Goal: Task Accomplishment & Management: Complete application form

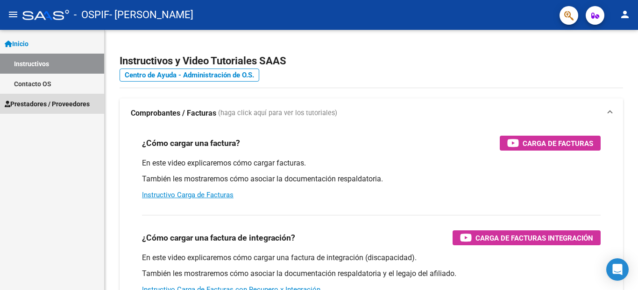
click at [45, 102] on span "Prestadores / Proveedores" at bounding box center [47, 104] width 85 height 10
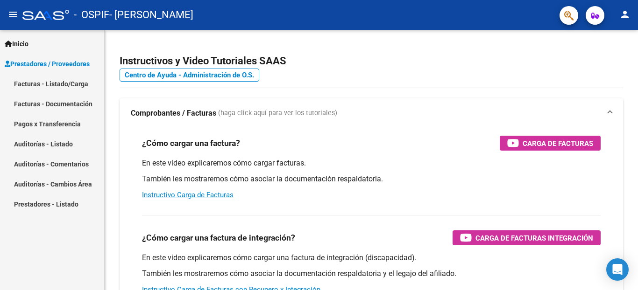
click at [50, 81] on link "Facturas - Listado/Carga" at bounding box center [52, 84] width 104 height 20
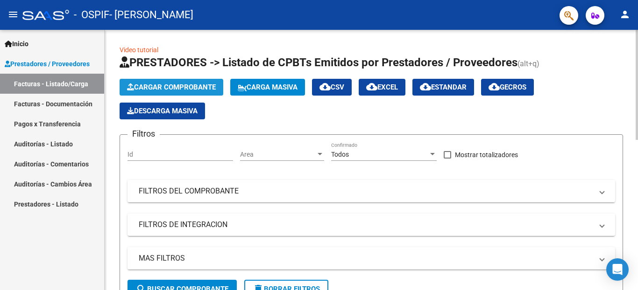
click at [152, 85] on span "Cargar Comprobante" at bounding box center [171, 87] width 89 height 8
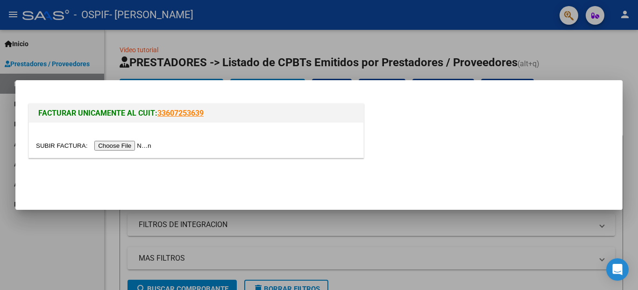
click at [53, 144] on input "file" at bounding box center [95, 146] width 118 height 10
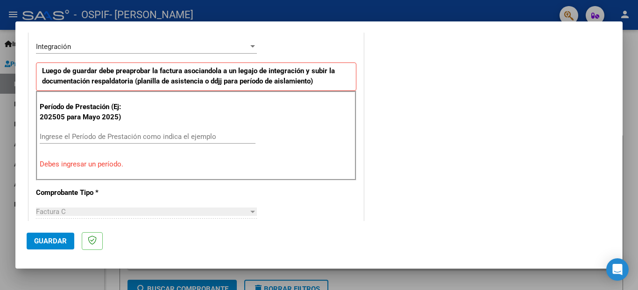
scroll to position [228, 0]
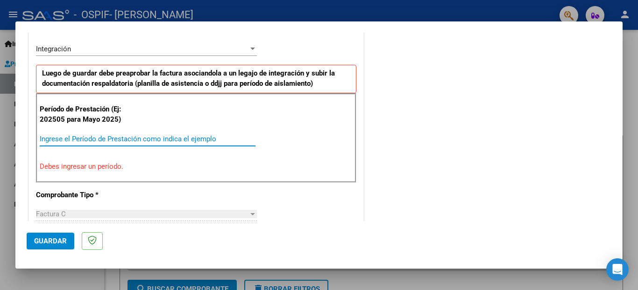
click at [48, 140] on input "Ingrese el Período de Prestación como indica el ejemplo" at bounding box center [148, 139] width 216 height 8
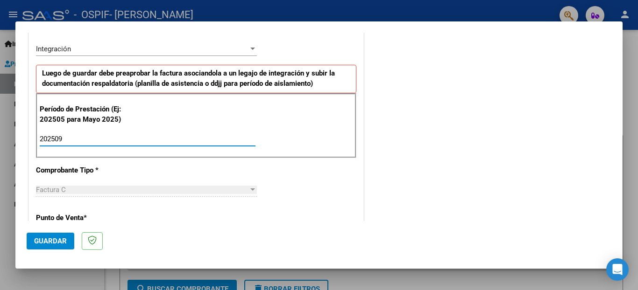
type input "202509"
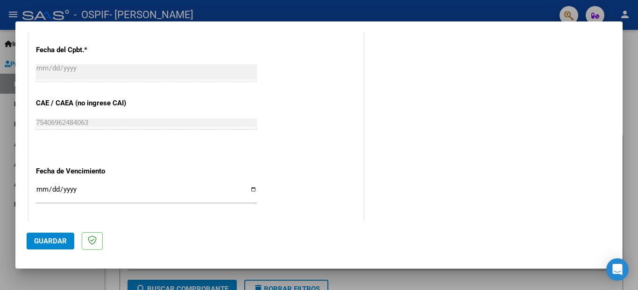
scroll to position [557, 0]
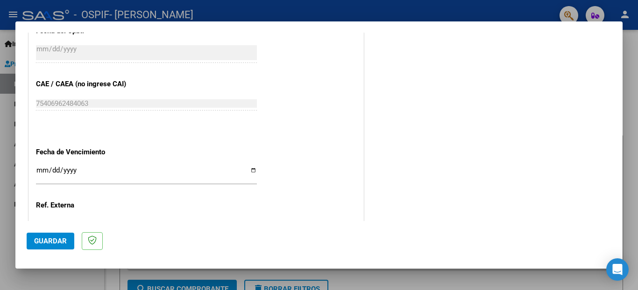
click at [249, 167] on input "Ingresar la fecha" at bounding box center [146, 174] width 221 height 15
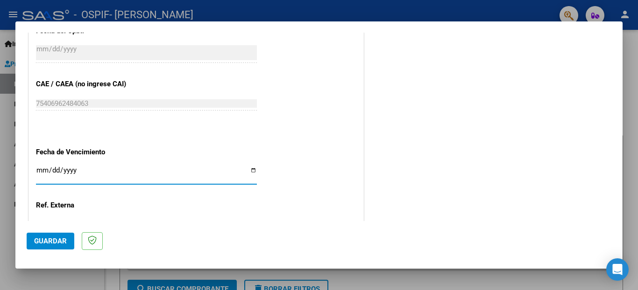
type input "[DATE]"
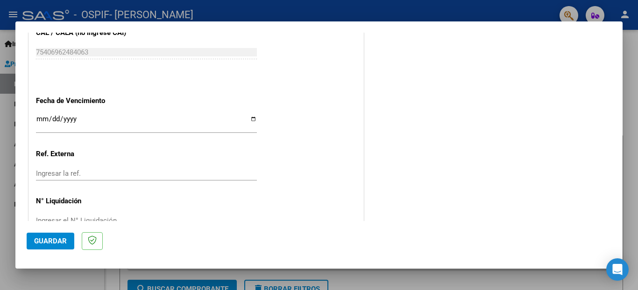
scroll to position [621, 0]
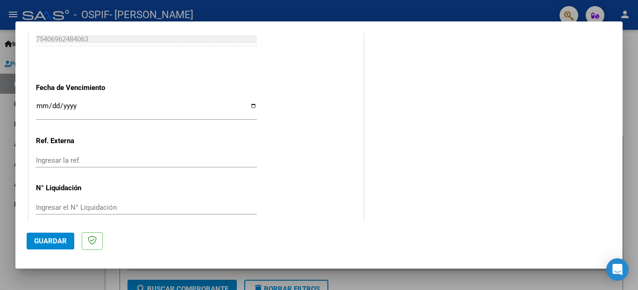
click at [43, 242] on span "Guardar" at bounding box center [50, 241] width 33 height 8
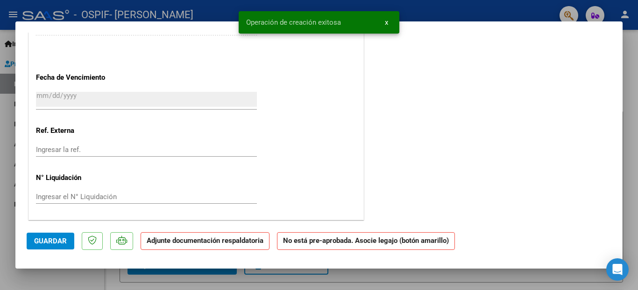
scroll to position [0, 0]
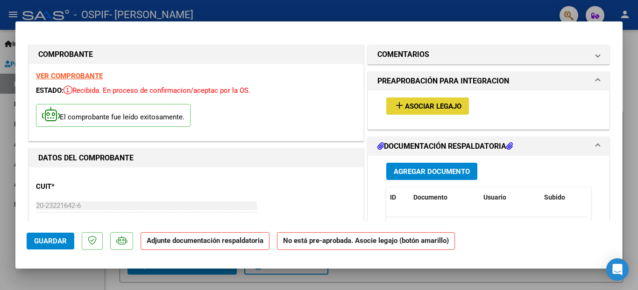
click at [430, 106] on span "Asociar Legajo" at bounding box center [433, 106] width 56 height 8
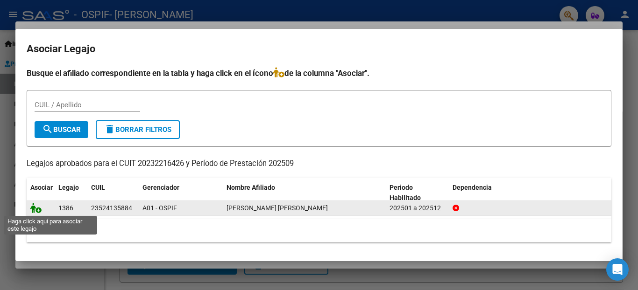
click at [35, 207] on icon at bounding box center [35, 208] width 11 height 10
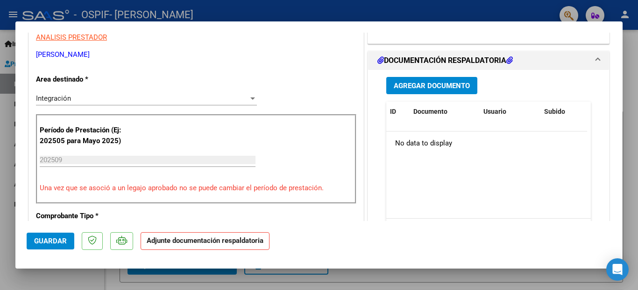
scroll to position [201, 0]
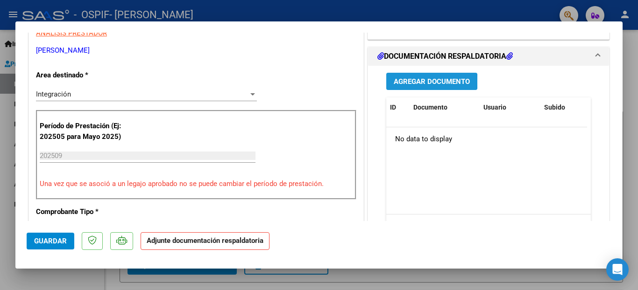
click at [408, 82] on span "Agregar Documento" at bounding box center [431, 81] width 76 height 8
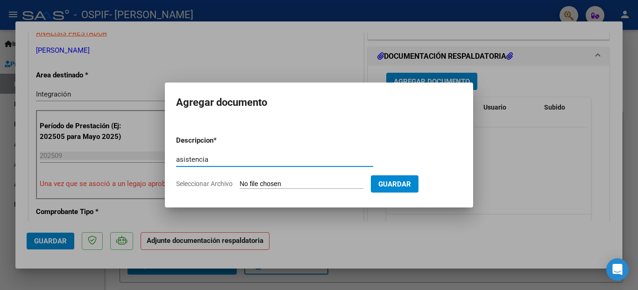
type input "asistencia"
click at [255, 183] on input "Seleccionar Archivo" at bounding box center [301, 184] width 124 height 9
type input "C:\fakepath\sep zoe.jpg"
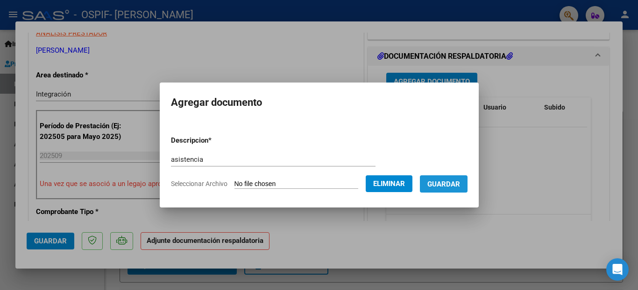
click at [443, 186] on span "Guardar" at bounding box center [443, 184] width 33 height 8
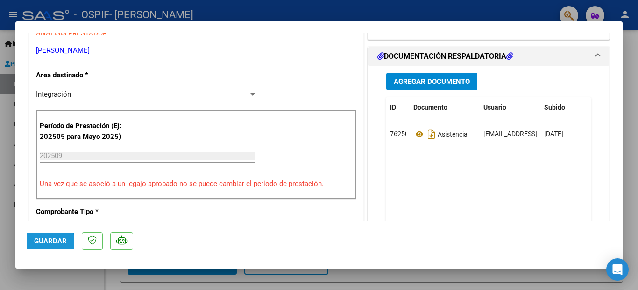
click at [40, 243] on span "Guardar" at bounding box center [50, 241] width 33 height 8
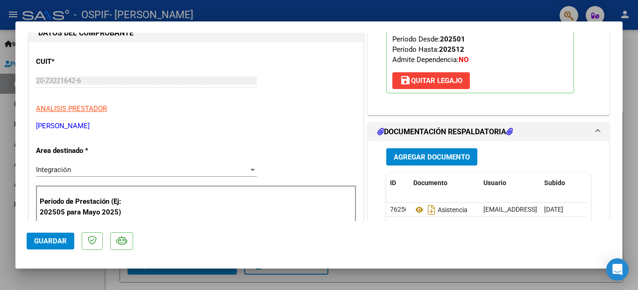
scroll to position [0, 0]
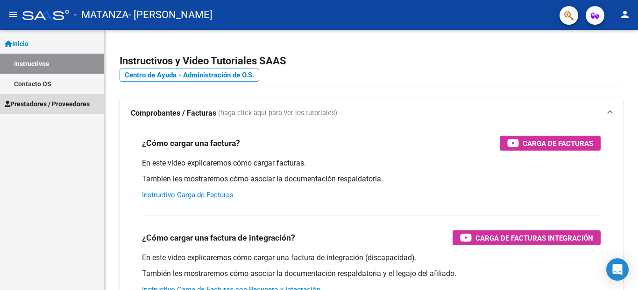
click at [47, 105] on span "Prestadores / Proveedores" at bounding box center [47, 104] width 85 height 10
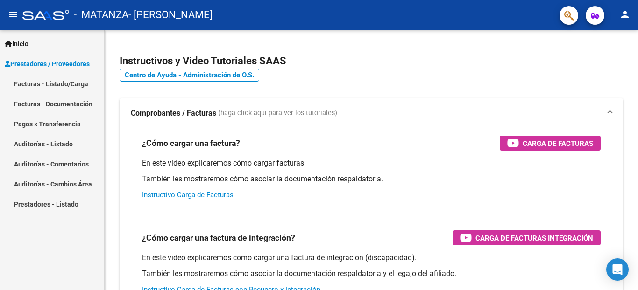
click at [47, 83] on link "Facturas - Listado/Carga" at bounding box center [52, 84] width 104 height 20
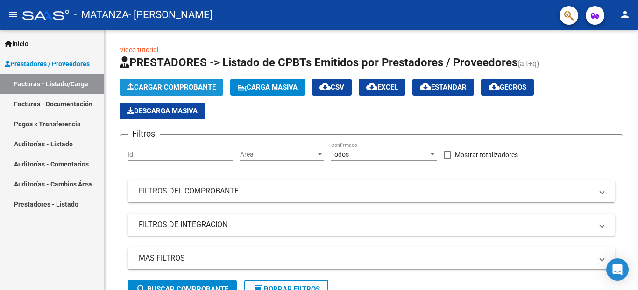
click at [172, 90] on span "Cargar Comprobante" at bounding box center [171, 87] width 89 height 8
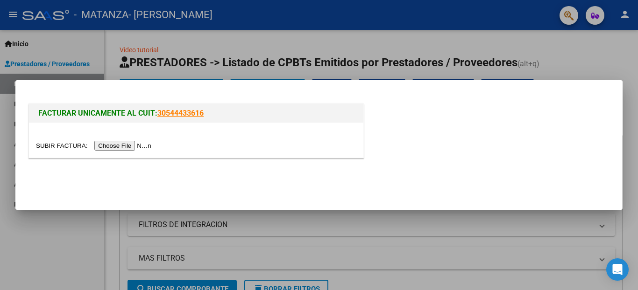
click at [42, 146] on input "file" at bounding box center [95, 146] width 118 height 10
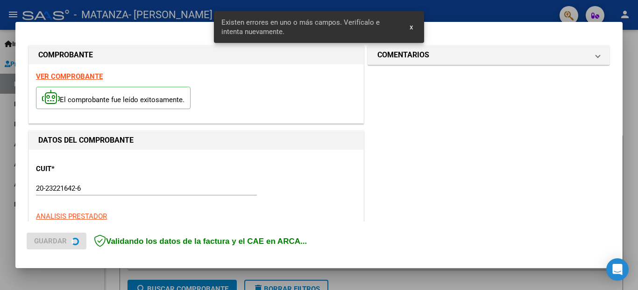
scroll to position [222, 0]
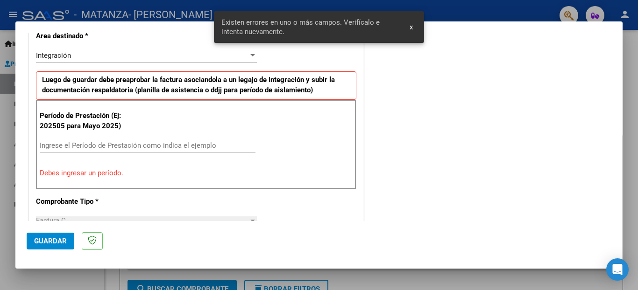
click at [65, 152] on div "Ingrese el Período de Prestación como indica el ejemplo" at bounding box center [148, 146] width 216 height 14
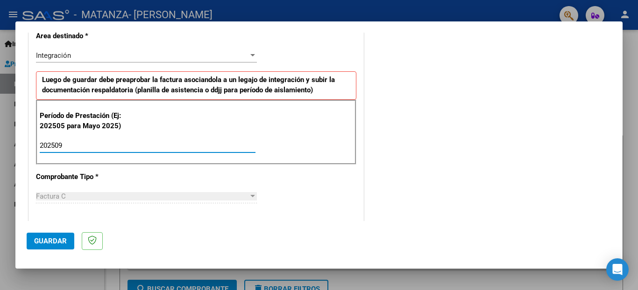
type input "202509"
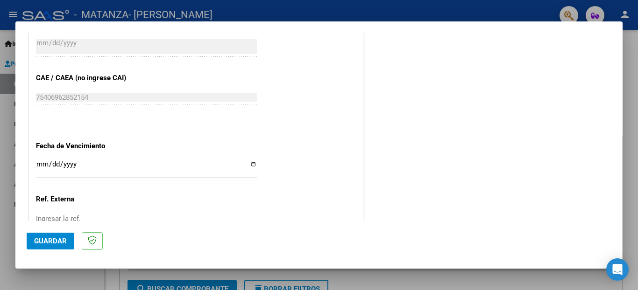
scroll to position [565, 0]
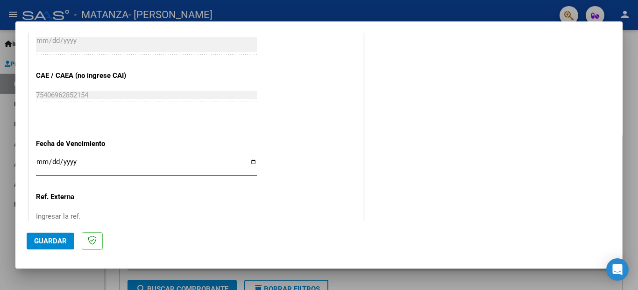
click at [247, 159] on input "Ingresar la fecha" at bounding box center [146, 165] width 221 height 15
type input "[DATE]"
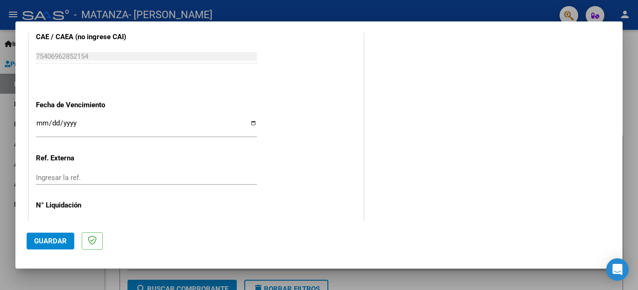
scroll to position [621, 0]
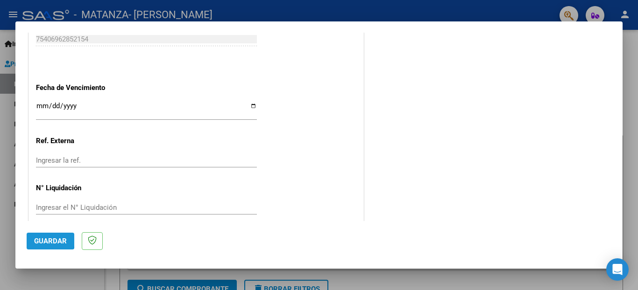
click at [47, 239] on span "Guardar" at bounding box center [50, 241] width 33 height 8
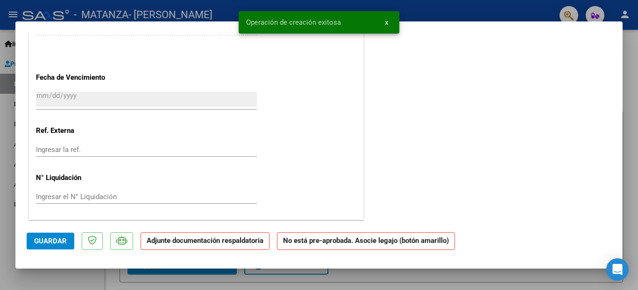
scroll to position [0, 0]
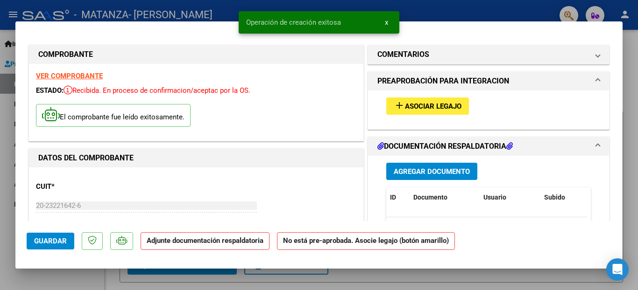
click at [417, 103] on span "Asociar Legajo" at bounding box center [433, 106] width 56 height 8
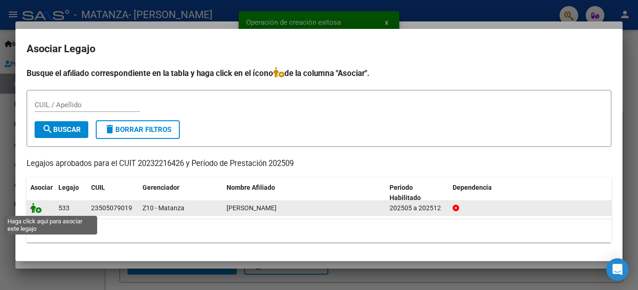
click at [37, 208] on icon at bounding box center [35, 208] width 11 height 10
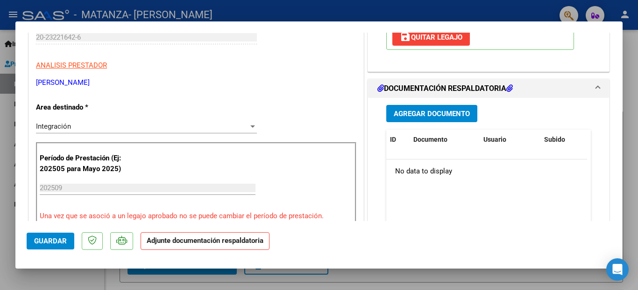
scroll to position [186, 0]
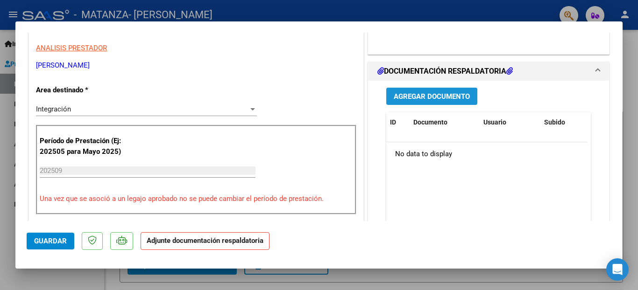
click at [423, 97] on span "Agregar Documento" at bounding box center [431, 96] width 76 height 8
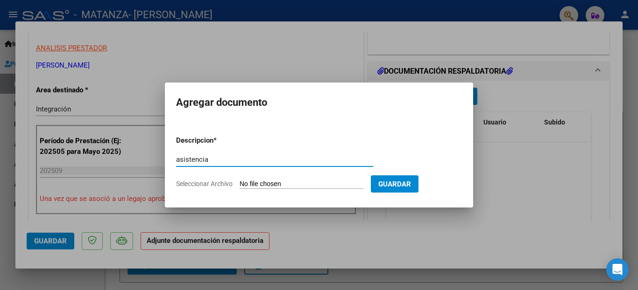
type input "asistencia"
click at [255, 183] on input "Seleccionar Archivo" at bounding box center [301, 184] width 124 height 9
type input "C:\fakepath\sep tobias.jpg"
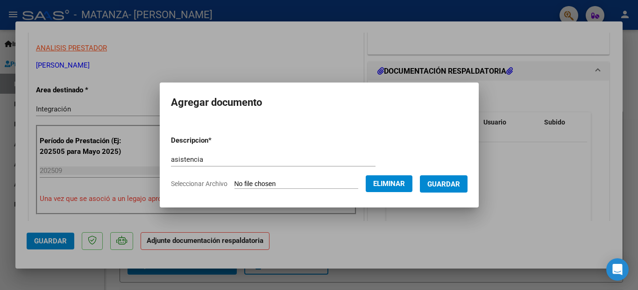
click at [429, 188] on span "Guardar" at bounding box center [443, 184] width 33 height 8
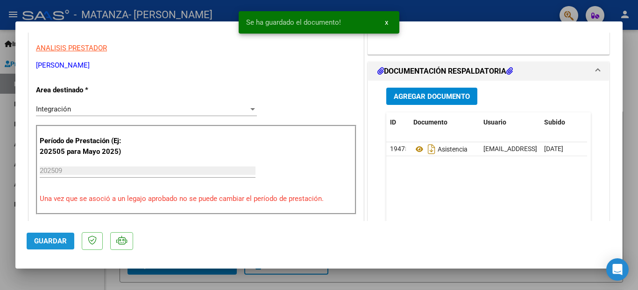
click at [50, 238] on span "Guardar" at bounding box center [50, 241] width 33 height 8
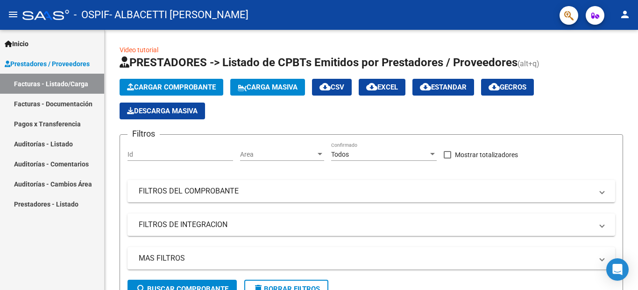
click at [628, 14] on mat-icon "person" at bounding box center [624, 14] width 11 height 11
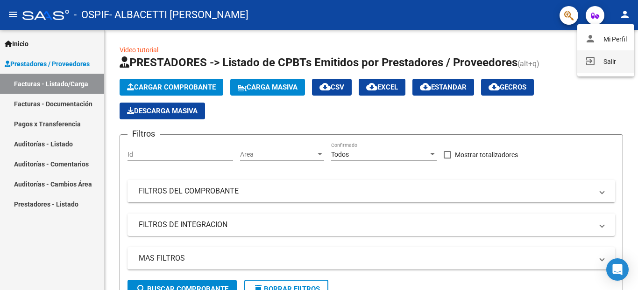
click at [616, 63] on button "exit_to_app Salir" at bounding box center [605, 61] width 57 height 22
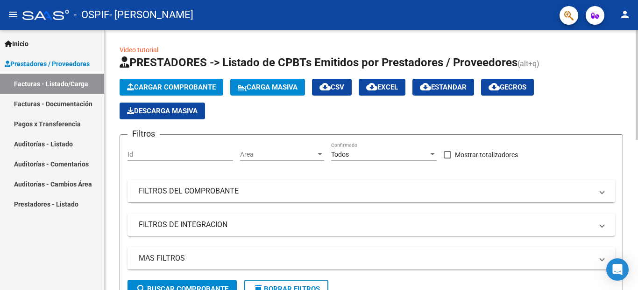
click at [162, 87] on span "Cargar Comprobante" at bounding box center [171, 87] width 89 height 8
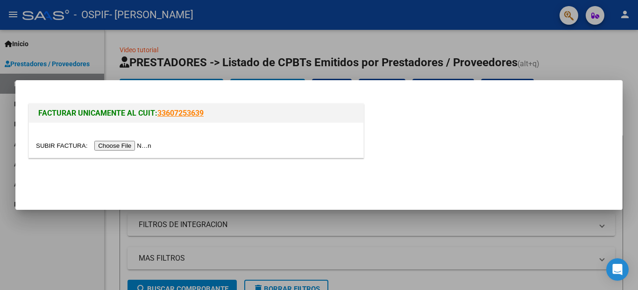
click at [55, 149] on input "file" at bounding box center [95, 146] width 118 height 10
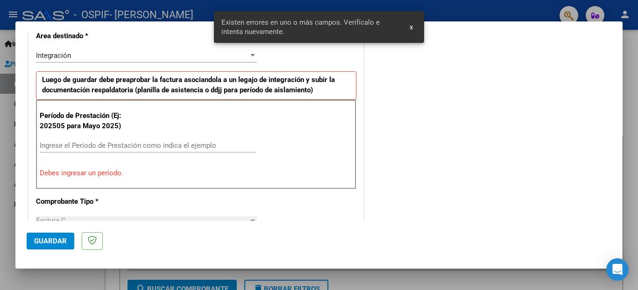
scroll to position [222, 0]
click at [135, 149] on input "Ingrese el Período de Prestación como indica el ejemplo" at bounding box center [148, 145] width 216 height 8
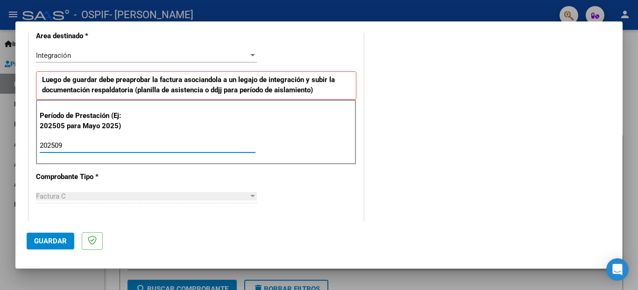
type input "202509"
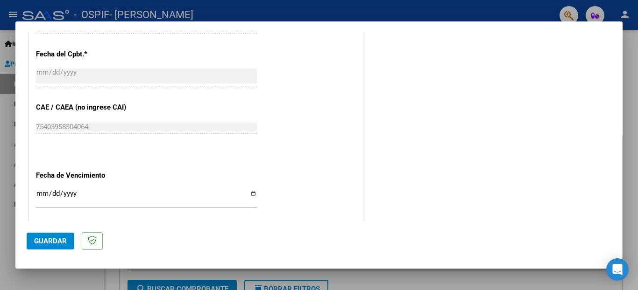
scroll to position [582, 0]
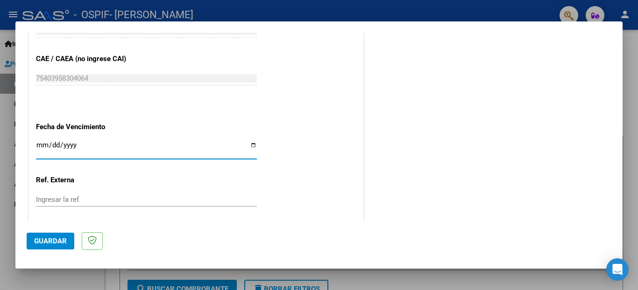
click at [246, 141] on input "Ingresar la fecha" at bounding box center [146, 148] width 221 height 15
type input "[DATE]"
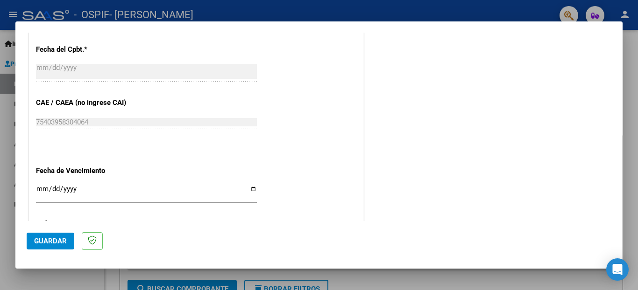
scroll to position [621, 0]
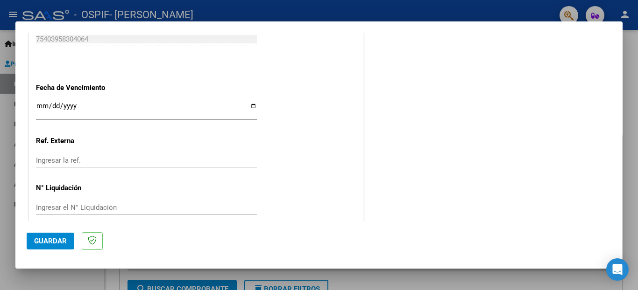
click at [49, 246] on button "Guardar" at bounding box center [51, 241] width 48 height 17
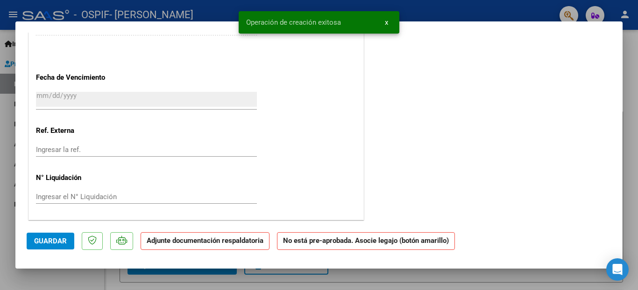
scroll to position [0, 0]
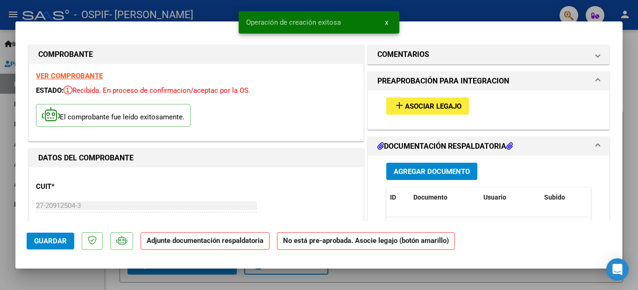
click at [435, 103] on span "Asociar Legajo" at bounding box center [433, 106] width 56 height 8
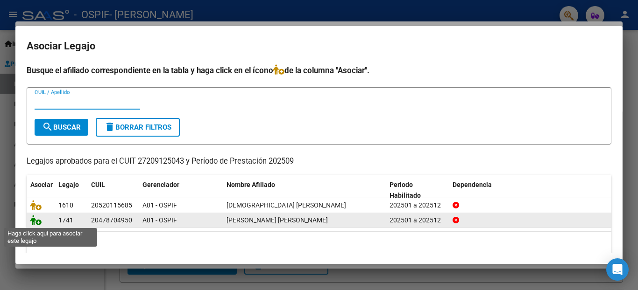
click at [34, 221] on icon at bounding box center [35, 220] width 11 height 10
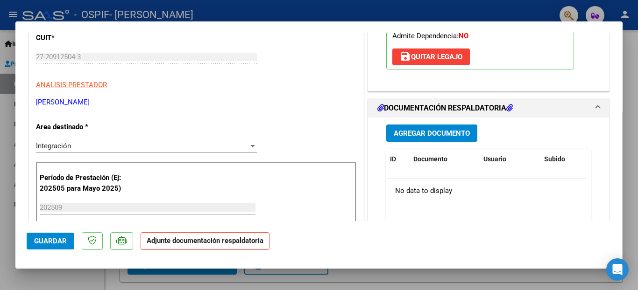
scroll to position [222, 0]
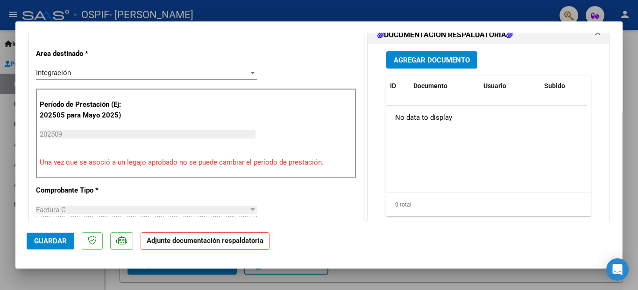
click at [454, 58] on span "Agregar Documento" at bounding box center [431, 60] width 76 height 8
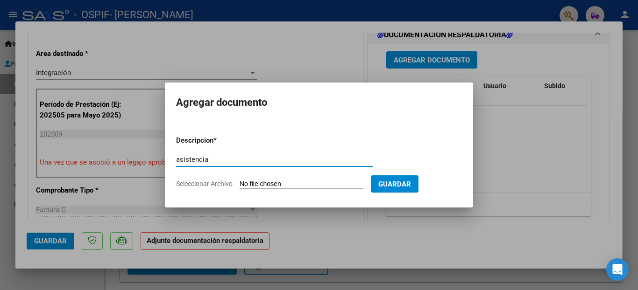
type input "asistencia"
click at [264, 185] on input "Seleccionar Archivo" at bounding box center [301, 184] width 124 height 9
type input "C:\fakepath\img376.jpg"
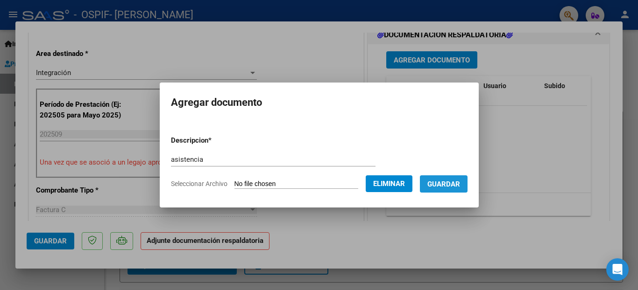
click at [445, 180] on span "Guardar" at bounding box center [443, 184] width 33 height 8
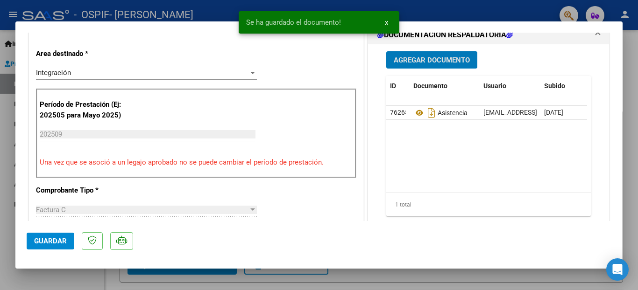
click at [44, 242] on span "Guardar" at bounding box center [50, 241] width 33 height 8
